Goal: Find specific page/section: Find specific page/section

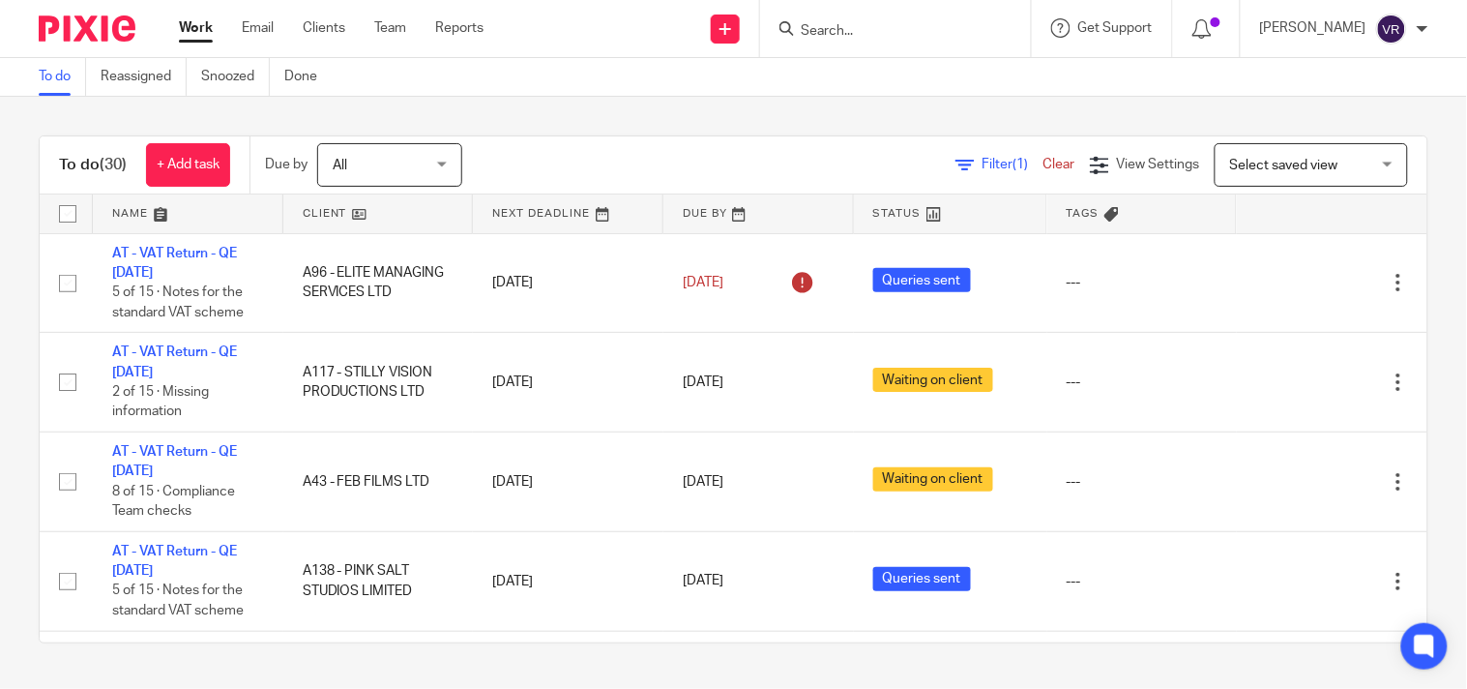
click at [683, 126] on div "To do (30) + Add task Due by All All Today Tomorrow This week Next week This mo…" at bounding box center [733, 389] width 1467 height 585
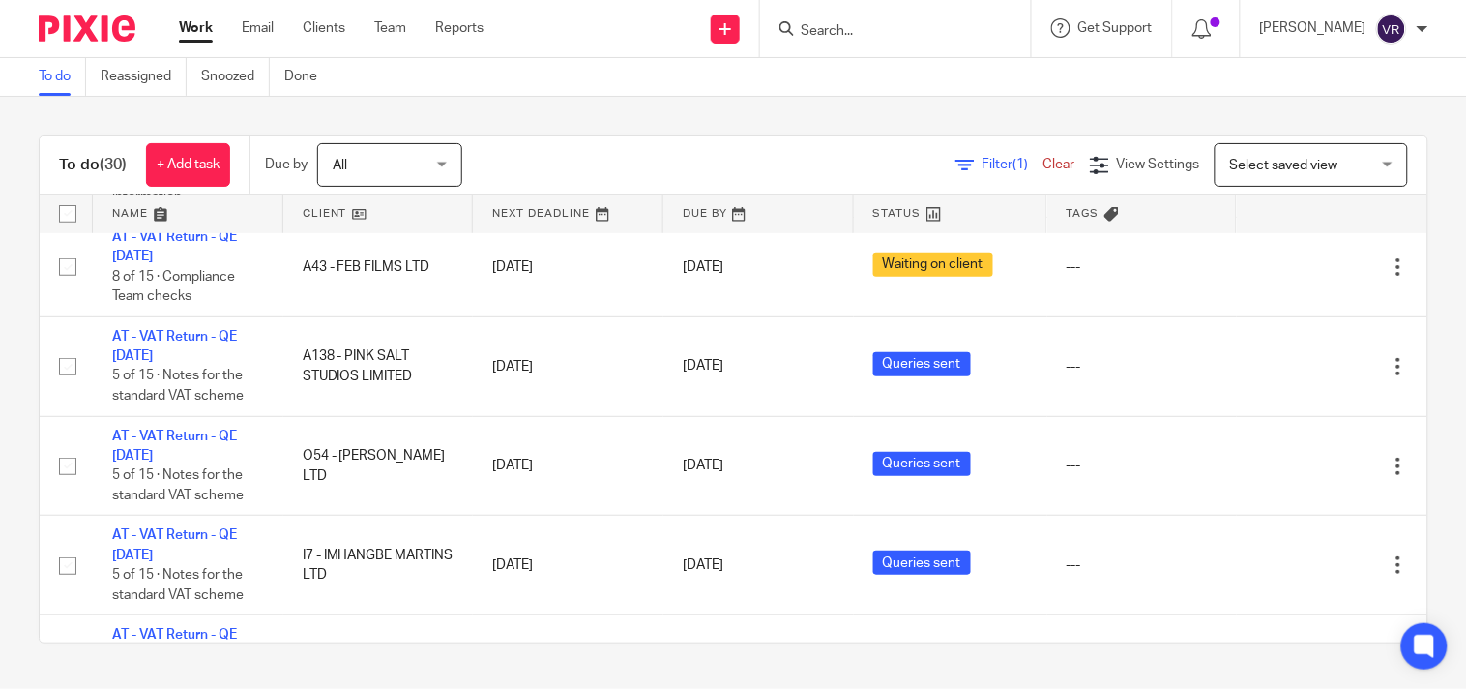
scroll to position [322, 0]
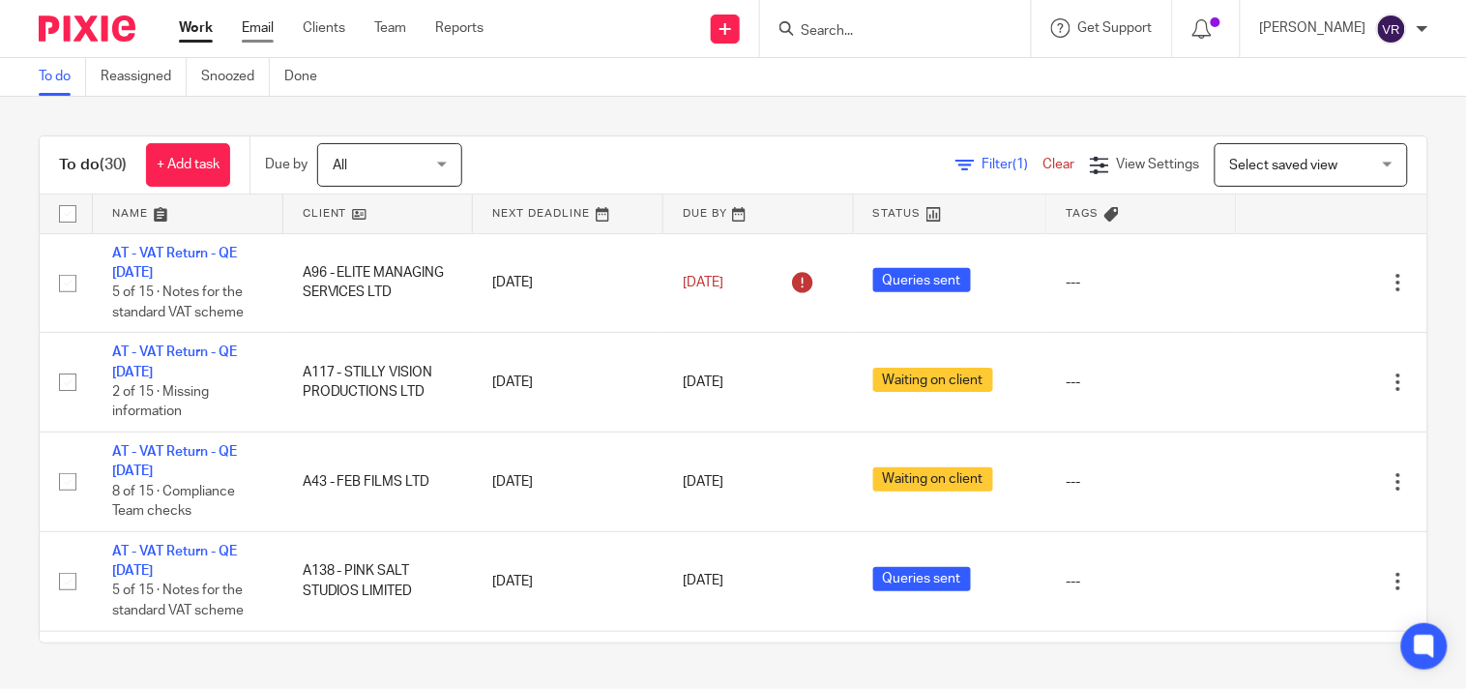
click at [265, 25] on link "Email" at bounding box center [258, 27] width 32 height 19
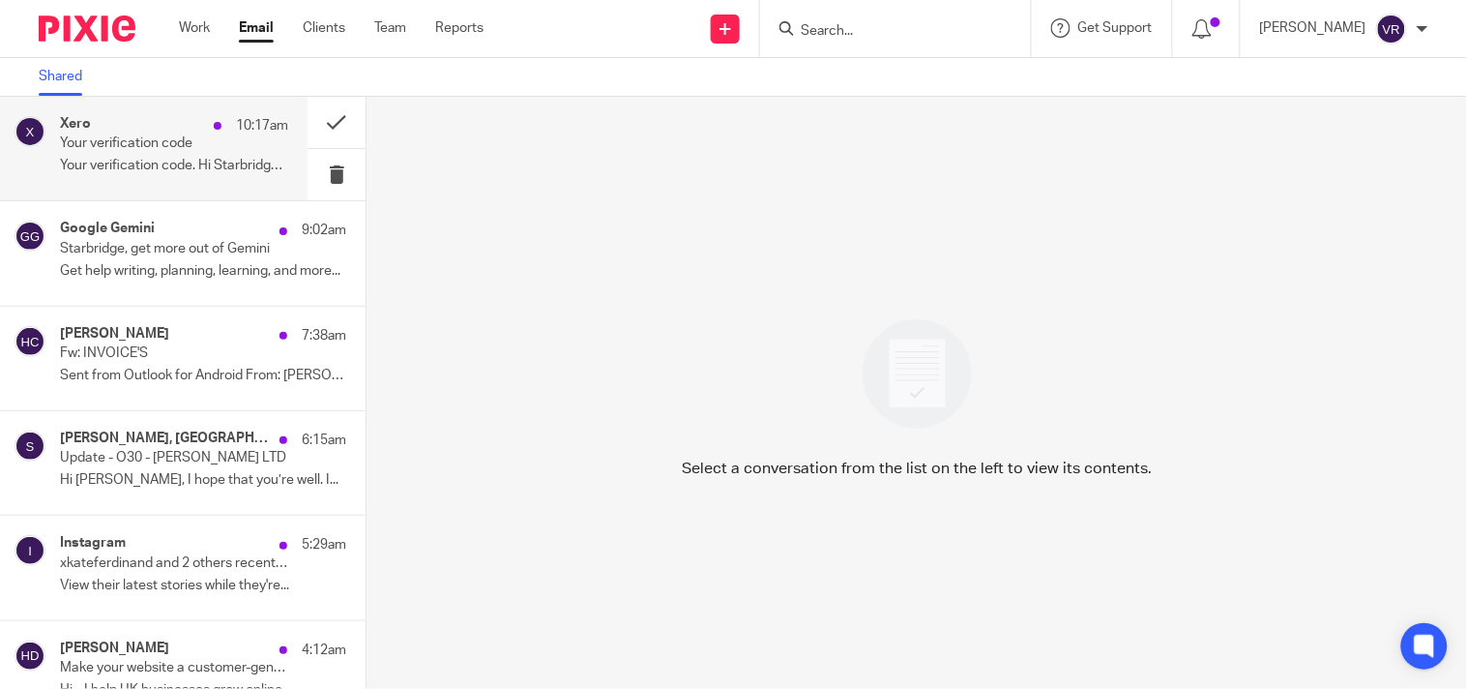
click at [133, 140] on p "Your verification code" at bounding box center [151, 143] width 183 height 16
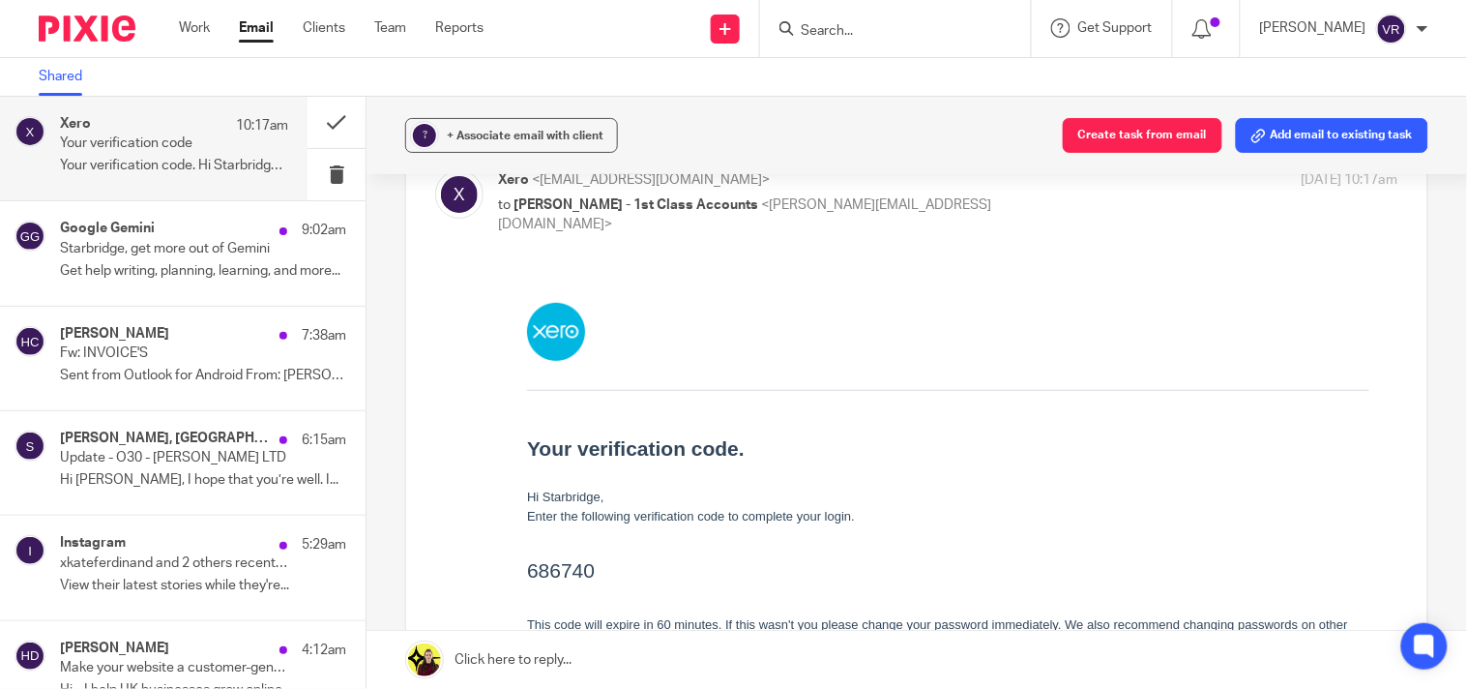
scroll to position [215, 0]
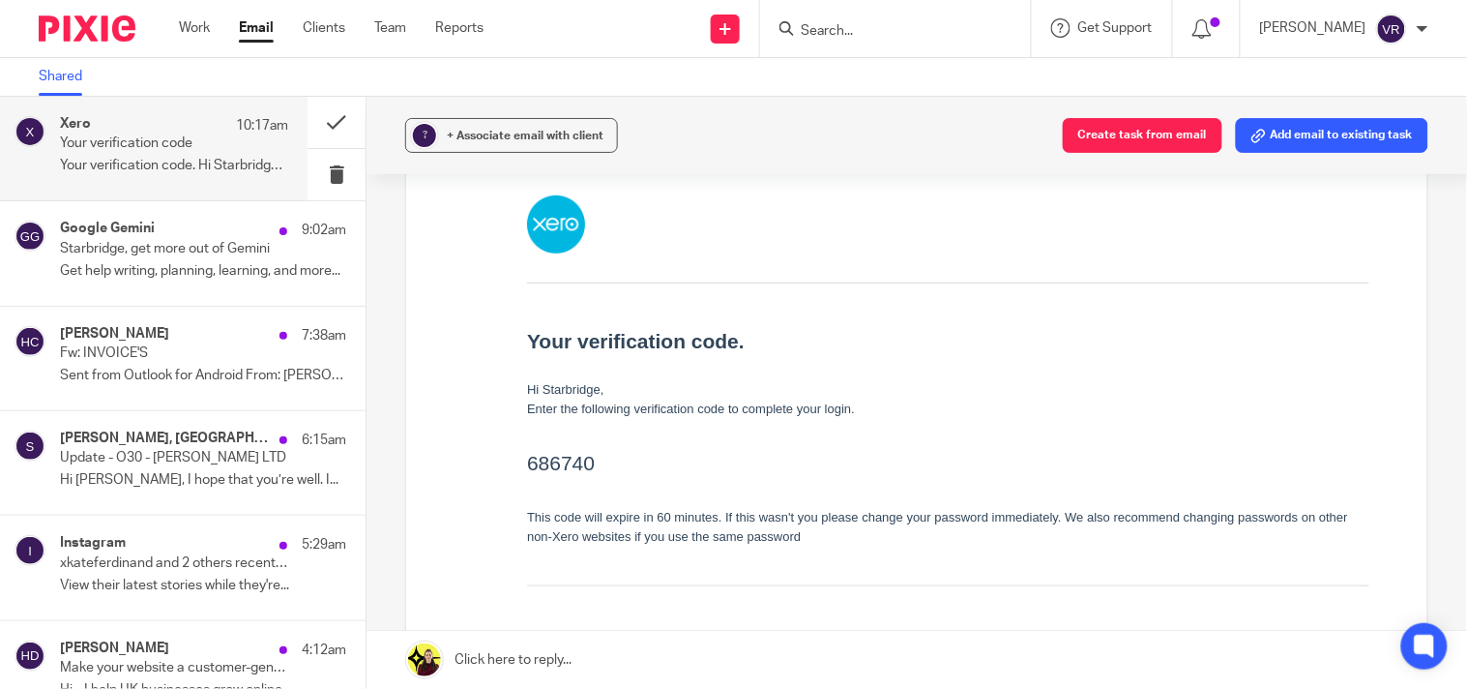
click at [572, 470] on h2 "686740" at bounding box center [947, 462] width 842 height 31
copy h2 "686740"
click at [325, 171] on button at bounding box center [337, 174] width 58 height 51
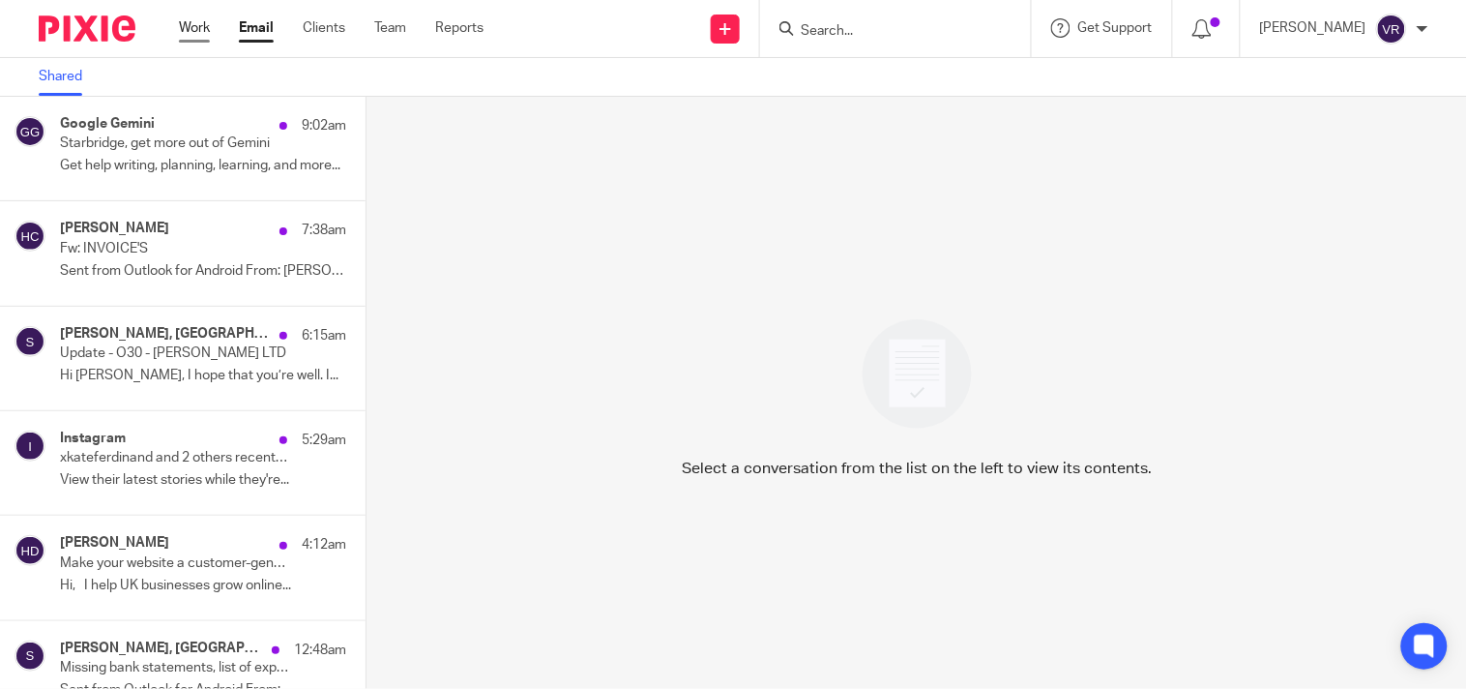
click at [196, 22] on link "Work" at bounding box center [194, 27] width 31 height 19
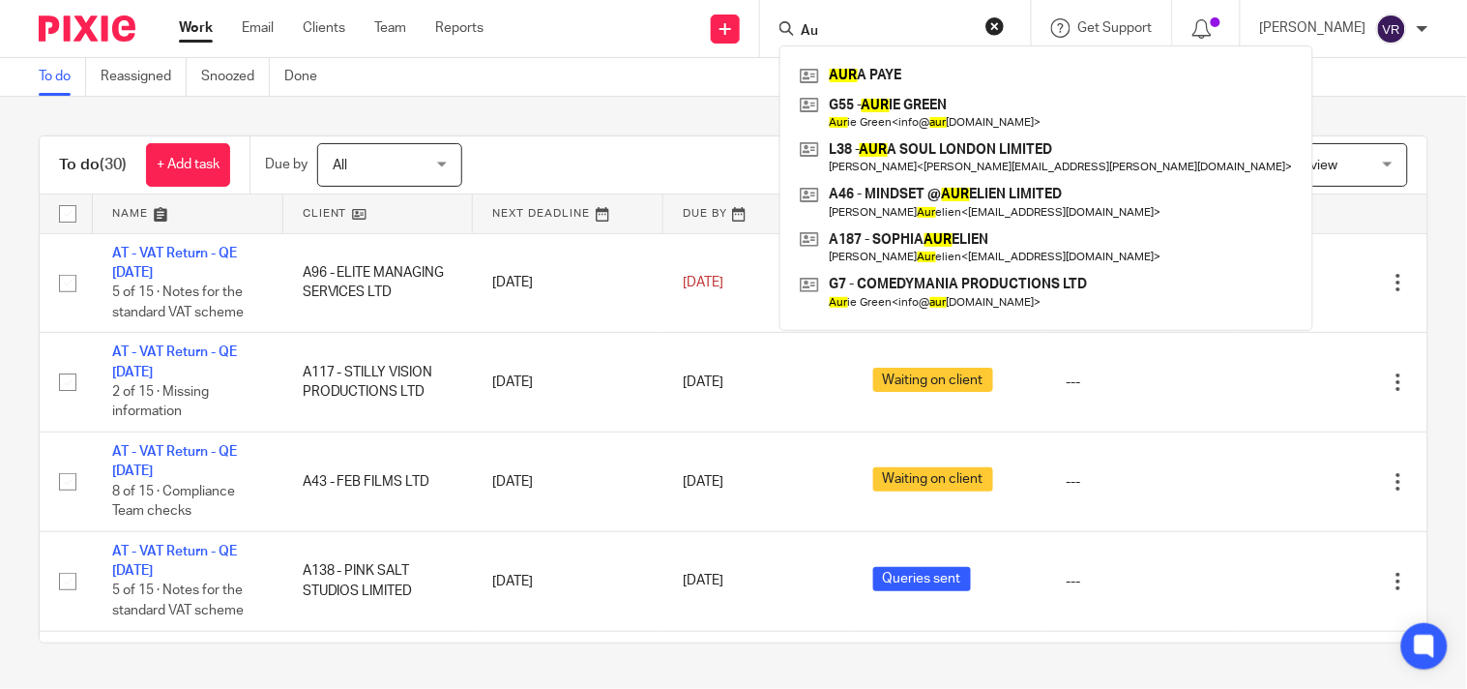
type input "A"
